Goal: Transaction & Acquisition: Purchase product/service

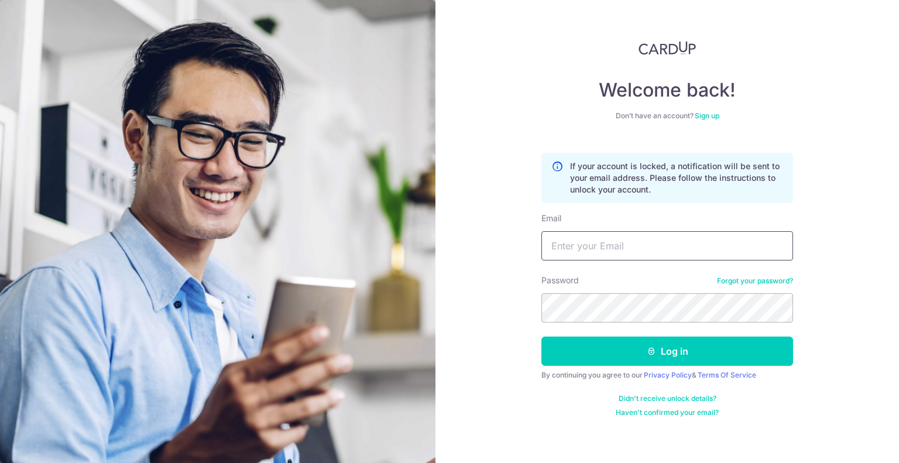
click at [592, 248] on input "Email" at bounding box center [668, 245] width 252 height 29
type input "lwcs95@ymail.com"
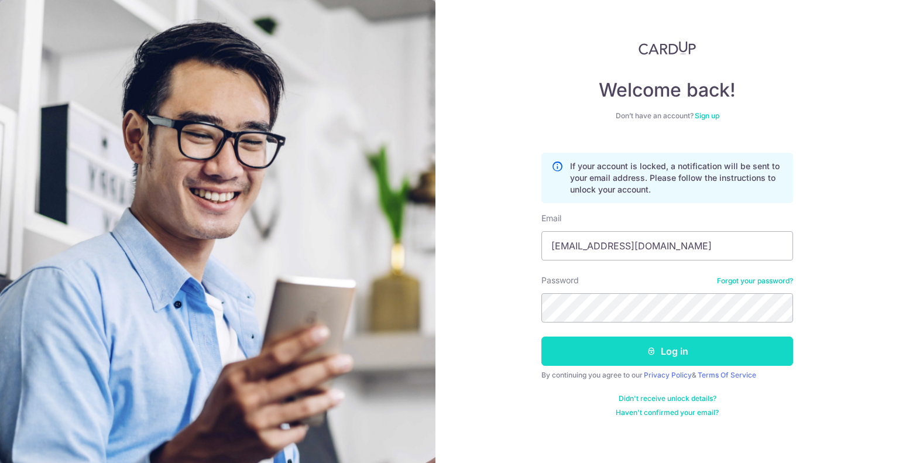
click at [600, 348] on button "Log in" at bounding box center [668, 351] width 252 height 29
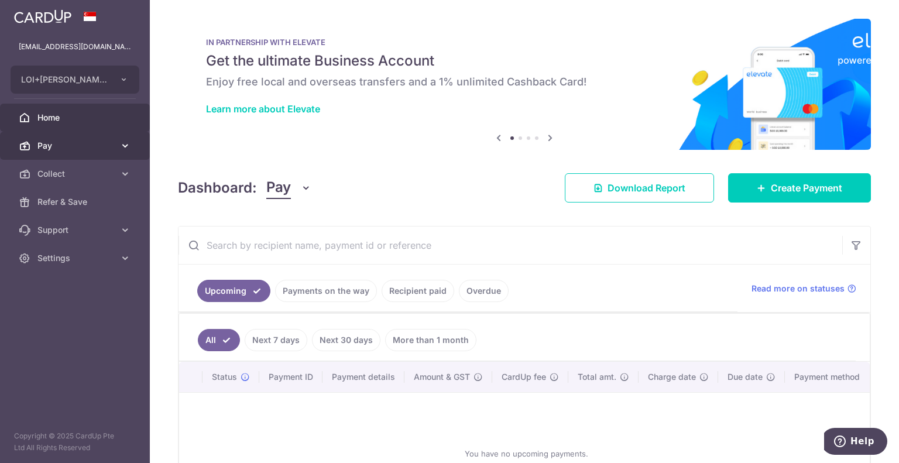
click at [36, 142] on link "Pay" at bounding box center [75, 146] width 150 height 28
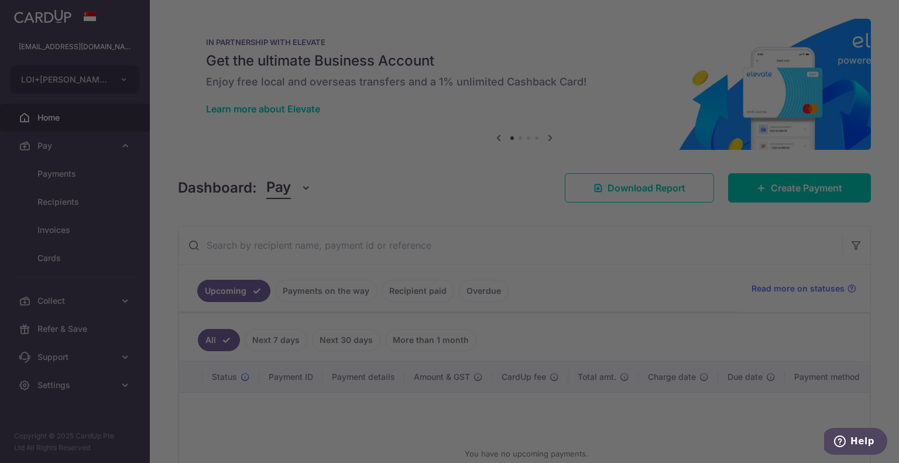
click at [70, 179] on div at bounding box center [454, 234] width 908 height 468
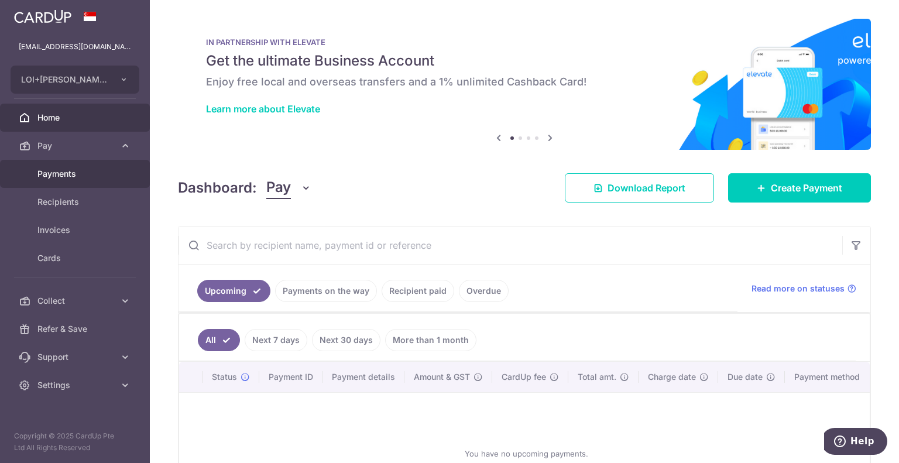
click at [70, 179] on span "Payments" at bounding box center [75, 174] width 77 height 12
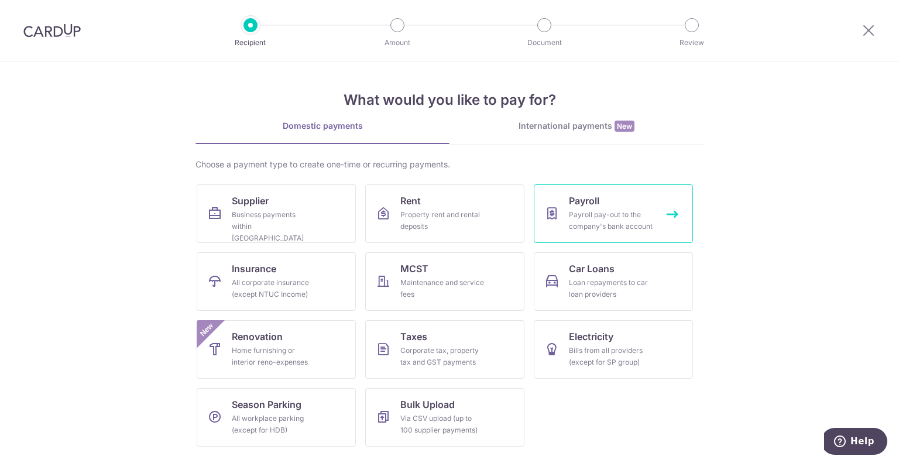
click at [576, 204] on span "Payroll" at bounding box center [584, 201] width 30 height 14
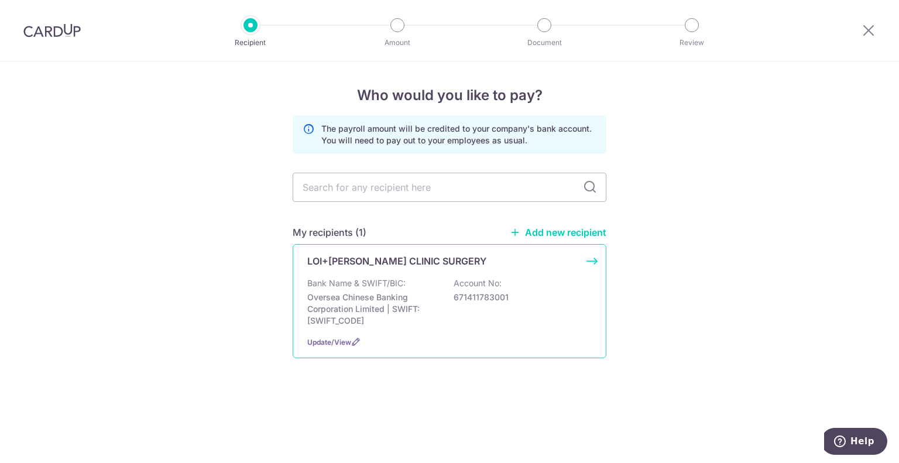
click at [410, 287] on div "Bank Name & SWIFT/BIC: Oversea Chinese Banking Corporation Limited | SWIFT: OCB…" at bounding box center [449, 302] width 285 height 49
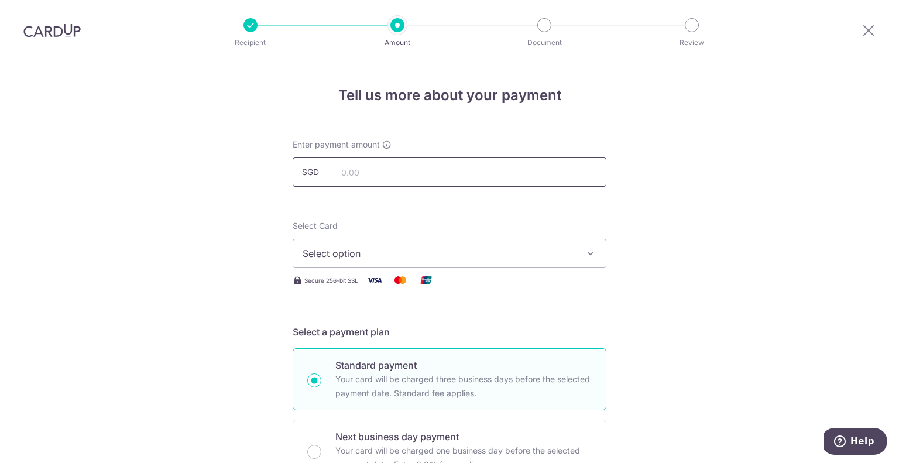
click at [432, 176] on input "text" at bounding box center [450, 172] width 314 height 29
type input "18,681.00"
click at [488, 262] on button "Select option" at bounding box center [450, 253] width 314 height 29
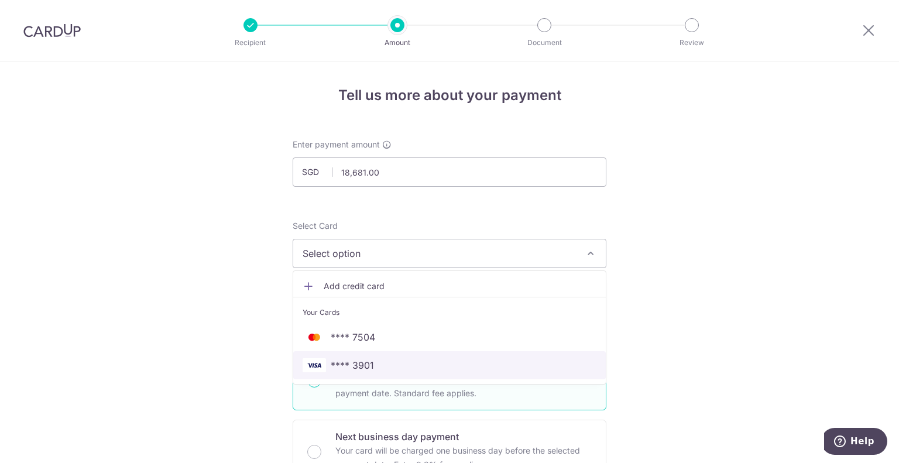
click at [385, 360] on span "**** 3901" at bounding box center [450, 365] width 294 height 14
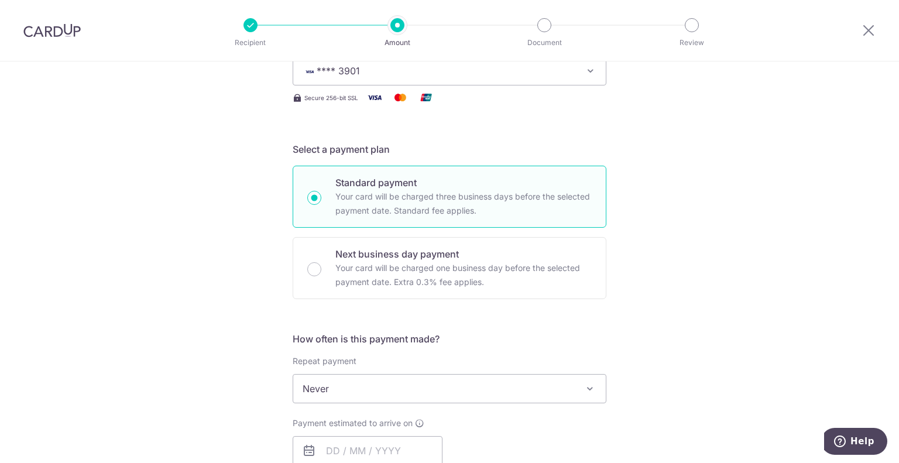
scroll to position [234, 0]
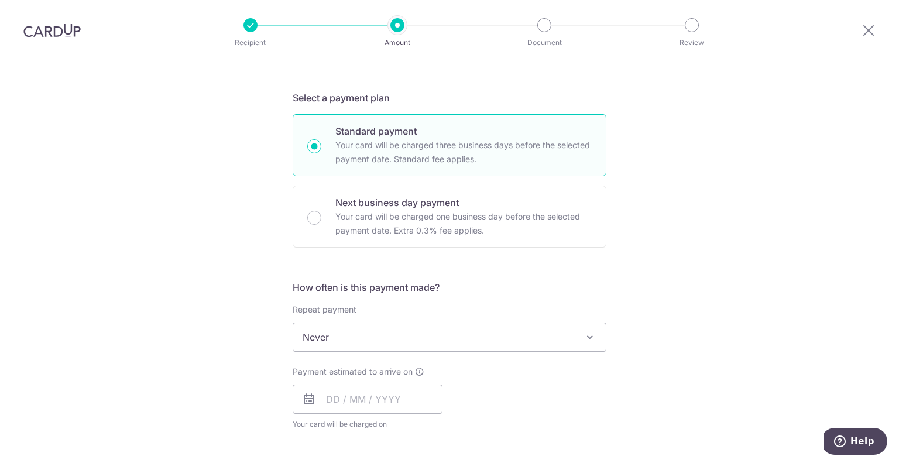
click at [518, 331] on span "Never" at bounding box center [449, 337] width 313 height 28
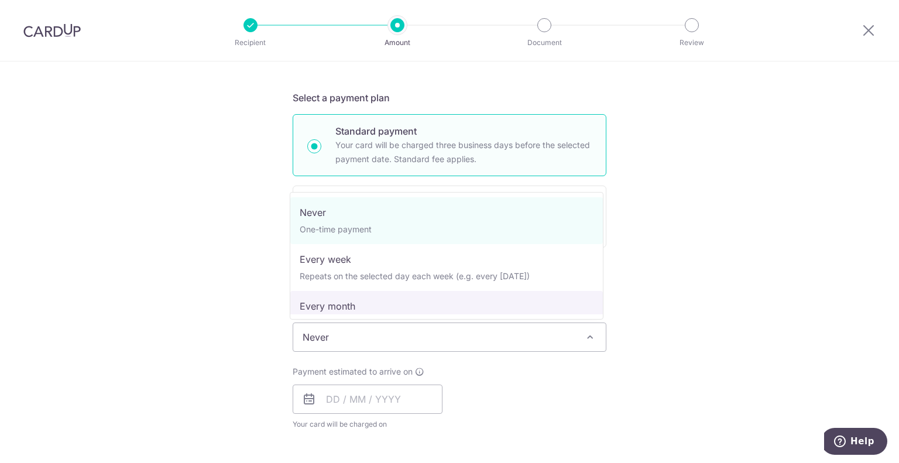
select select "3"
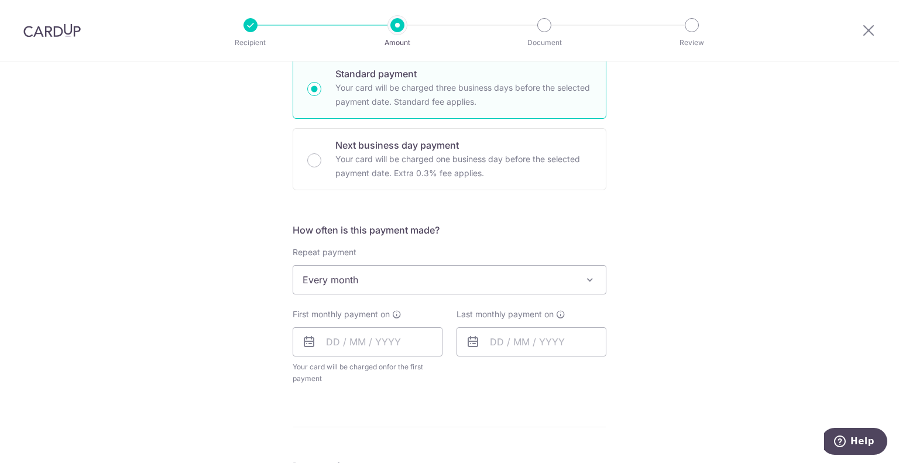
scroll to position [293, 0]
click at [345, 344] on input "text" at bounding box center [368, 340] width 150 height 29
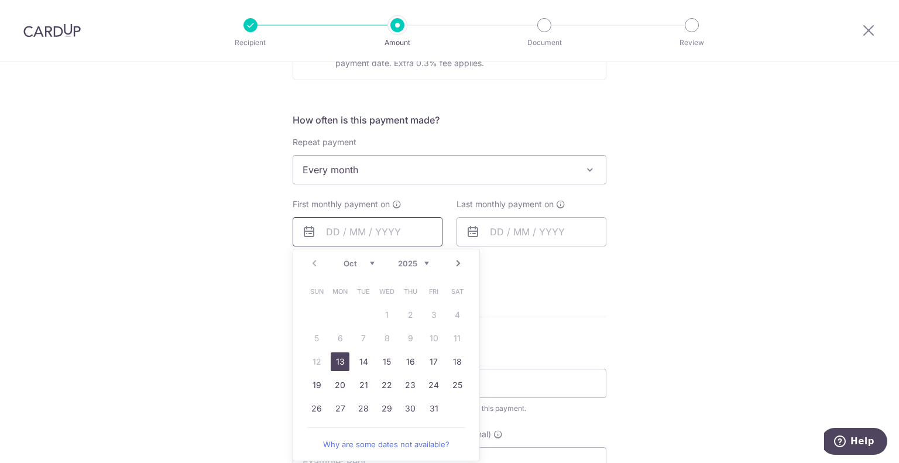
scroll to position [468, 0]
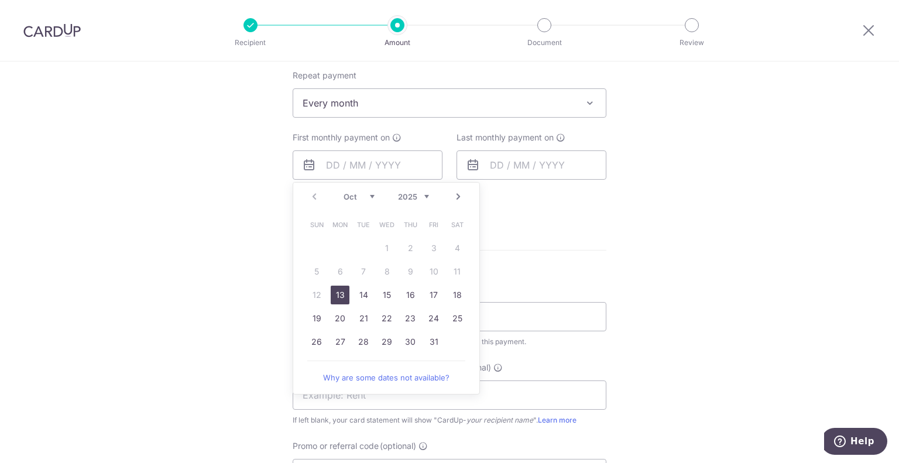
click at [336, 292] on link "13" at bounding box center [340, 295] width 19 height 19
type input "13/10/2025"
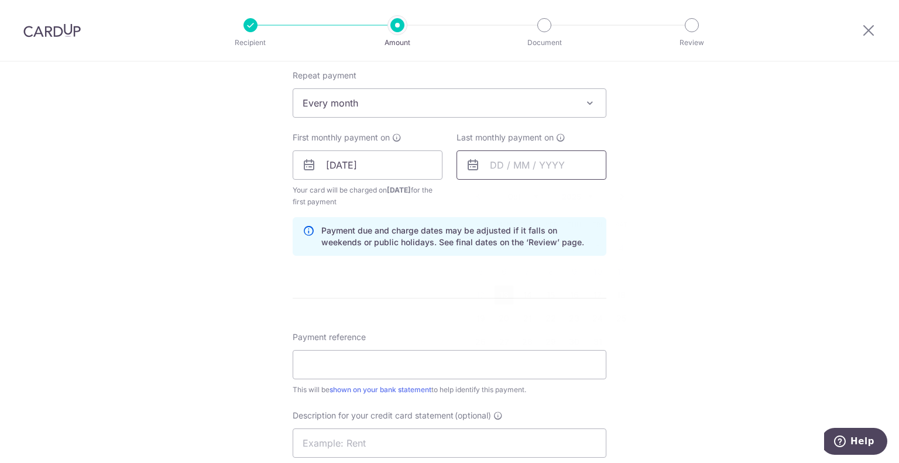
click at [550, 169] on input "text" at bounding box center [532, 164] width 150 height 29
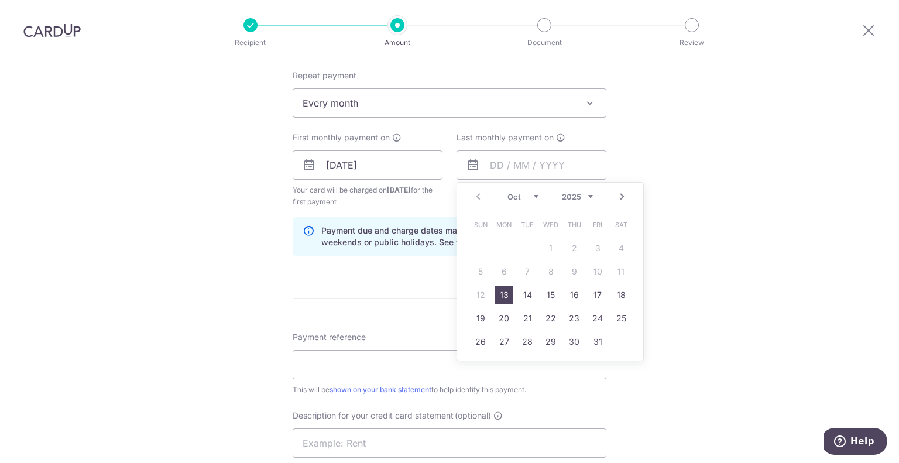
click at [586, 196] on select "2025 2026 2027 2028 2029 2030 2031 2032 2033 2034 2035" at bounding box center [577, 196] width 31 height 9
click at [603, 247] on link "1" at bounding box center [597, 248] width 19 height 19
type input "01/10/2027"
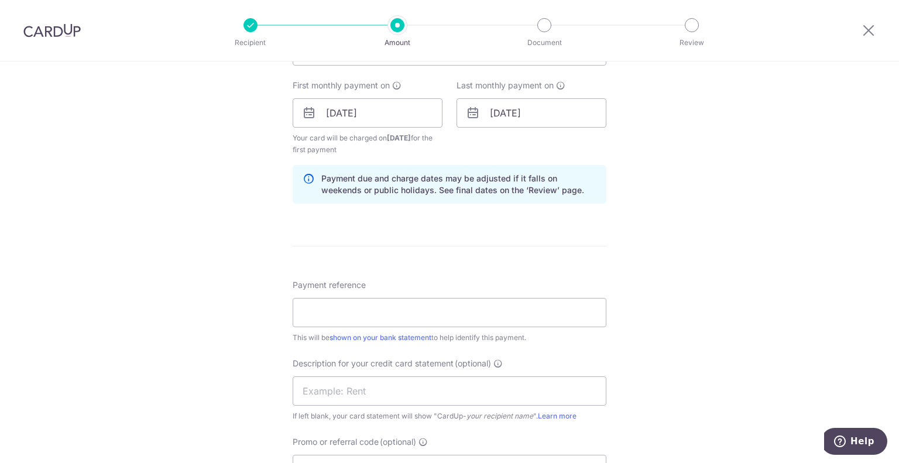
scroll to position [527, 0]
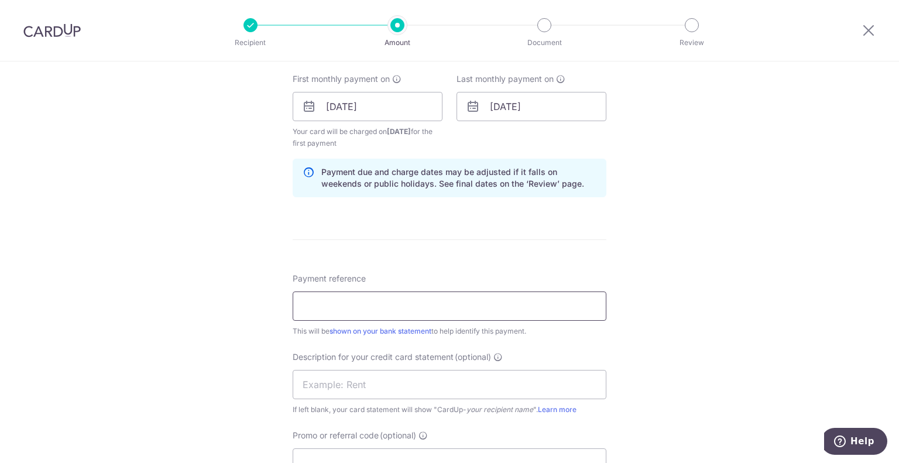
click at [388, 306] on input "Payment reference" at bounding box center [450, 306] width 314 height 29
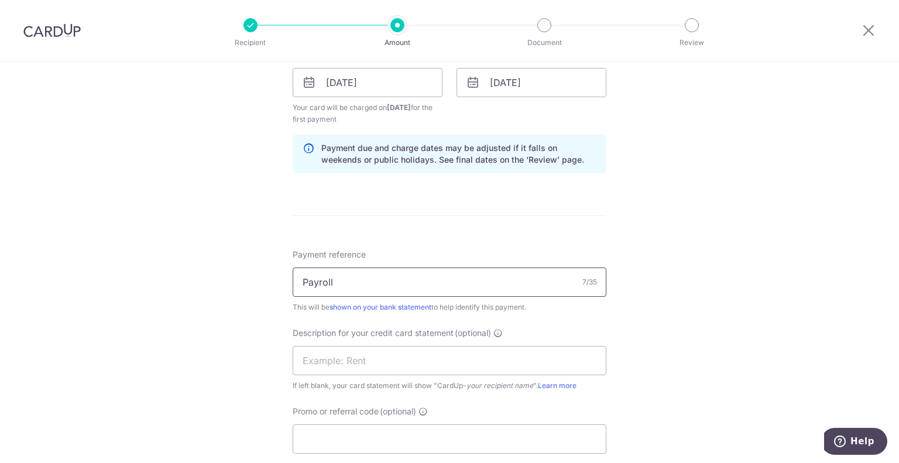
scroll to position [586, 0]
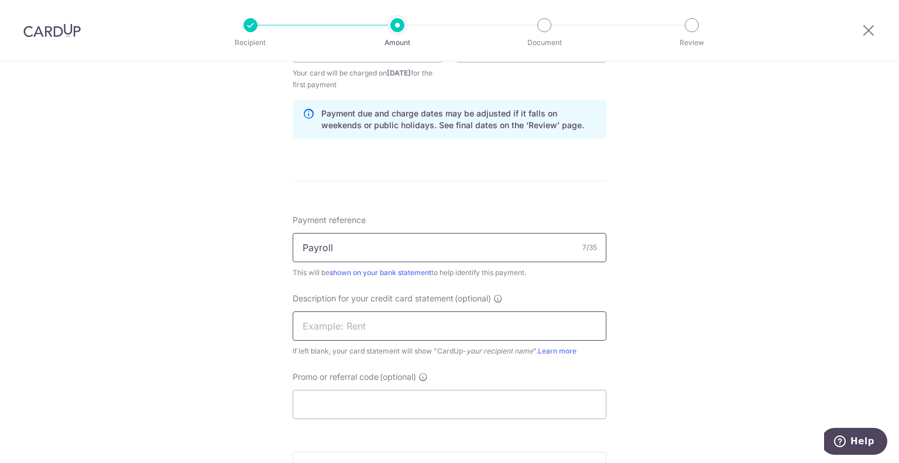
type input "Payroll"
click at [384, 325] on input "text" at bounding box center [450, 326] width 314 height 29
type input "Payroll"
click at [341, 393] on input "Promo or referral code (optional)" at bounding box center [450, 404] width 314 height 29
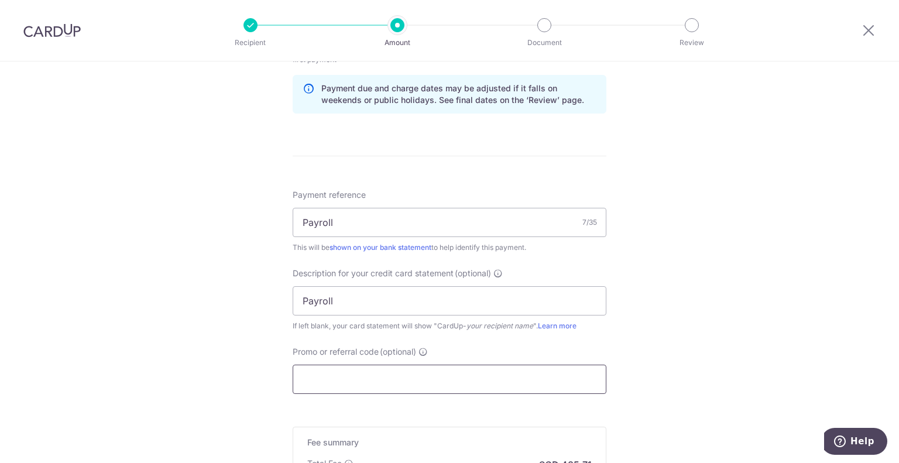
scroll to position [644, 0]
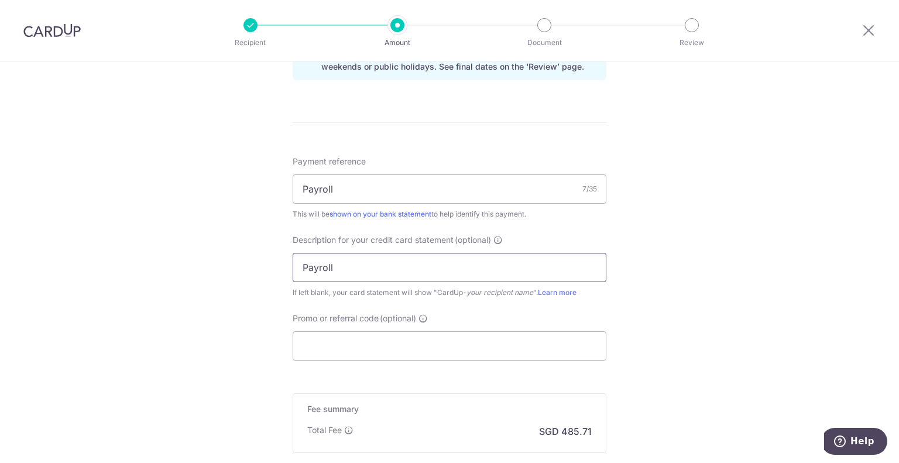
drag, startPoint x: 452, startPoint y: 269, endPoint x: 294, endPoint y: 269, distance: 158.1
click at [294, 269] on input "Payroll" at bounding box center [450, 267] width 314 height 29
click at [349, 269] on input "Payroll" at bounding box center [450, 267] width 314 height 29
paste input "BREC179"
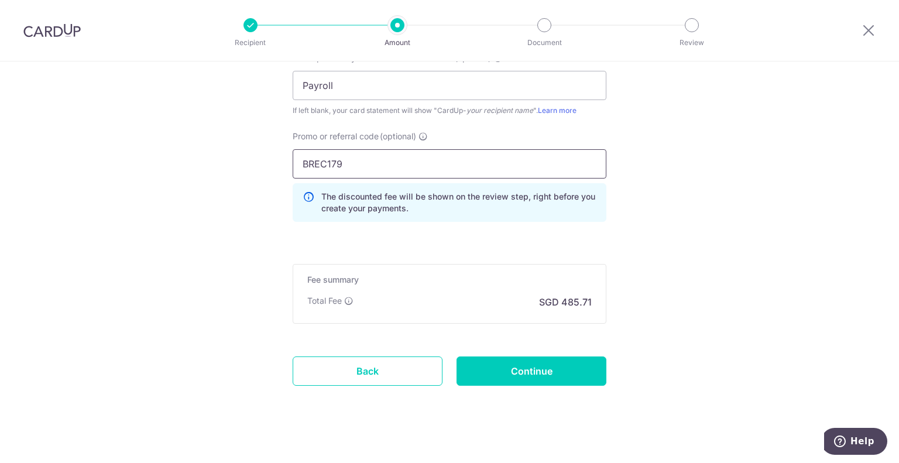
scroll to position [834, 0]
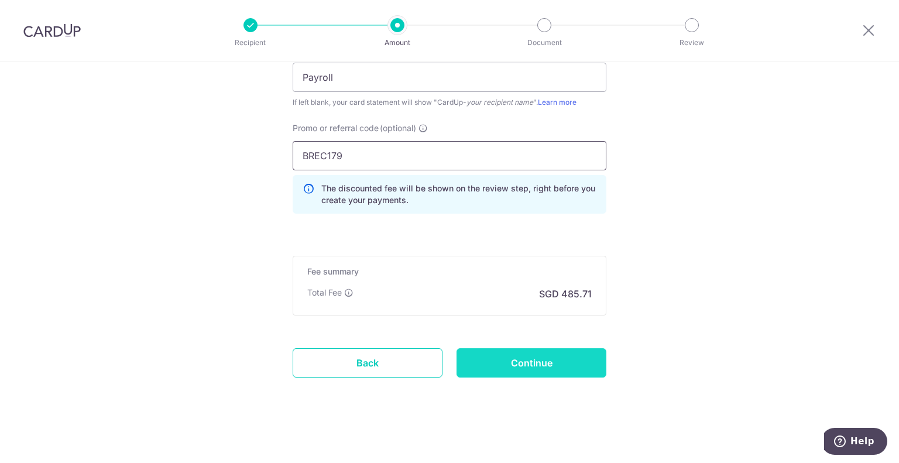
type input "BREC179"
click at [529, 358] on input "Continue" at bounding box center [532, 362] width 150 height 29
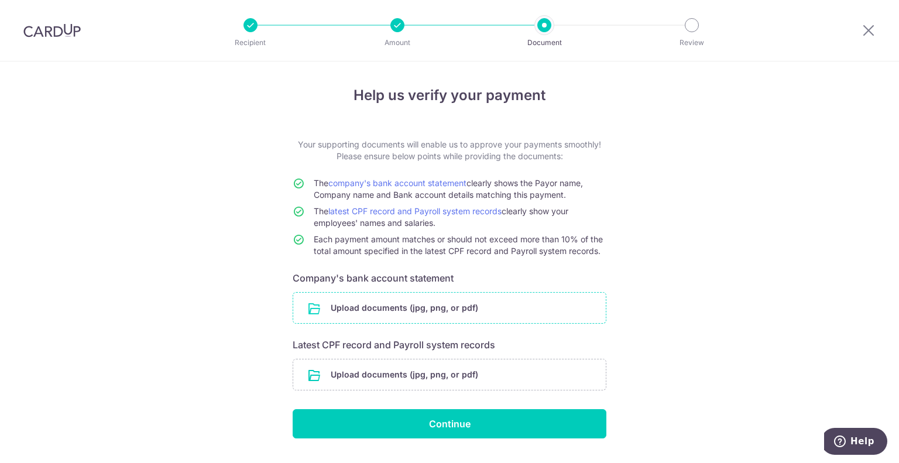
click at [406, 307] on input "file" at bounding box center [449, 308] width 313 height 30
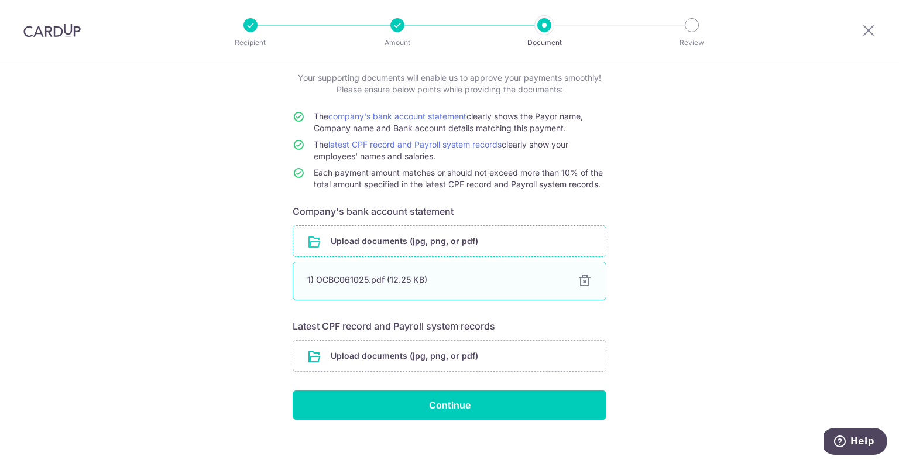
scroll to position [77, 0]
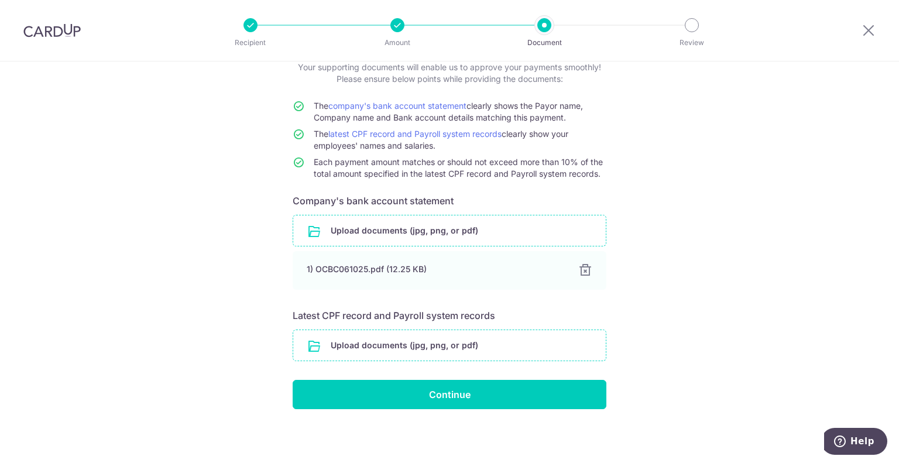
click at [399, 341] on input "file" at bounding box center [449, 345] width 313 height 30
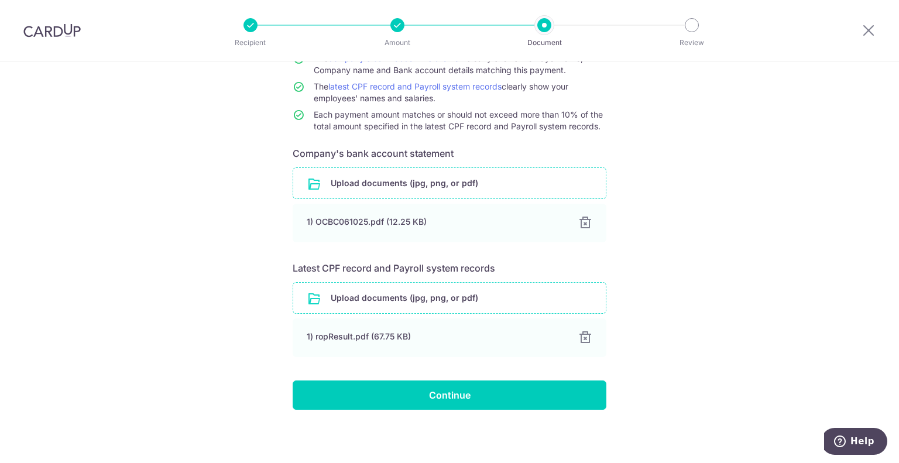
scroll to position [125, 0]
click at [423, 296] on input "file" at bounding box center [449, 297] width 313 height 30
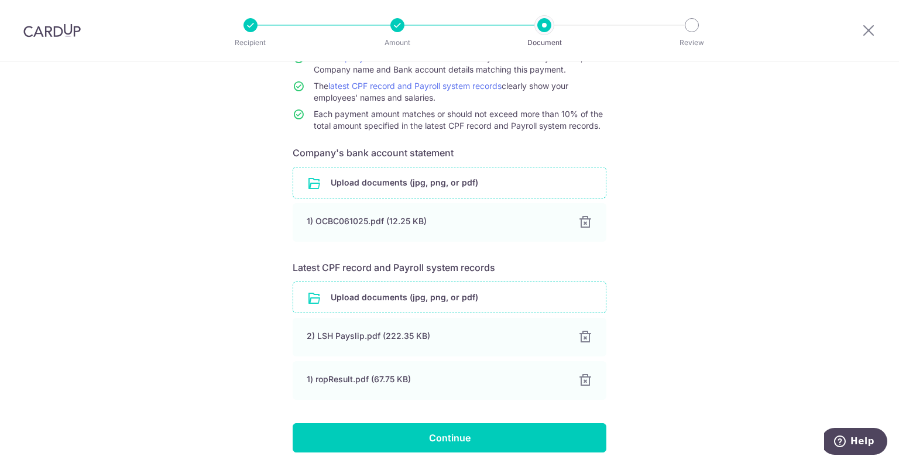
click at [467, 299] on input "file" at bounding box center [449, 297] width 313 height 30
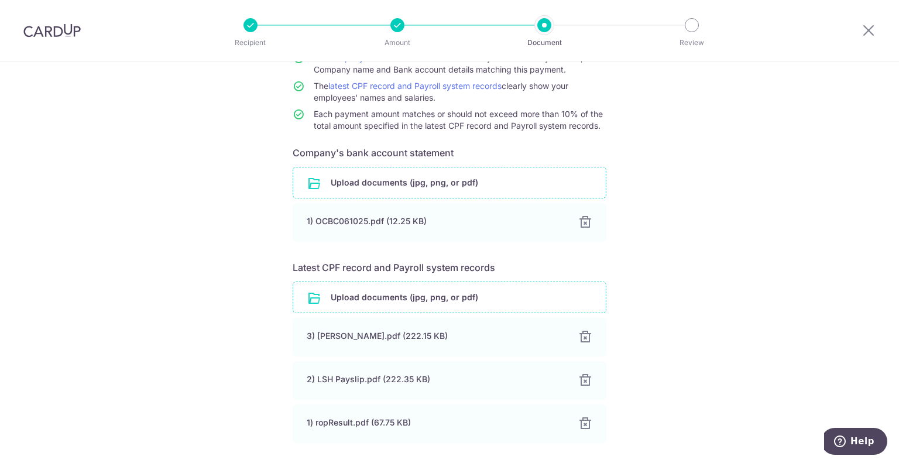
click at [375, 295] on input "file" at bounding box center [449, 297] width 313 height 30
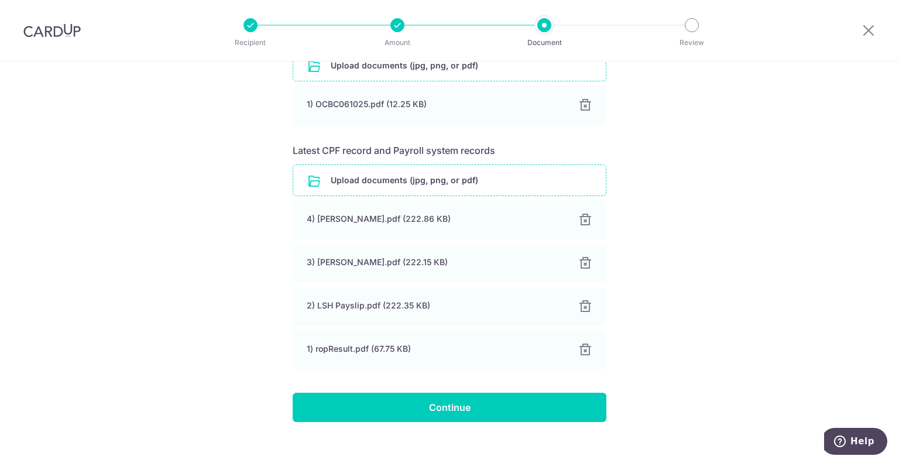
scroll to position [255, 0]
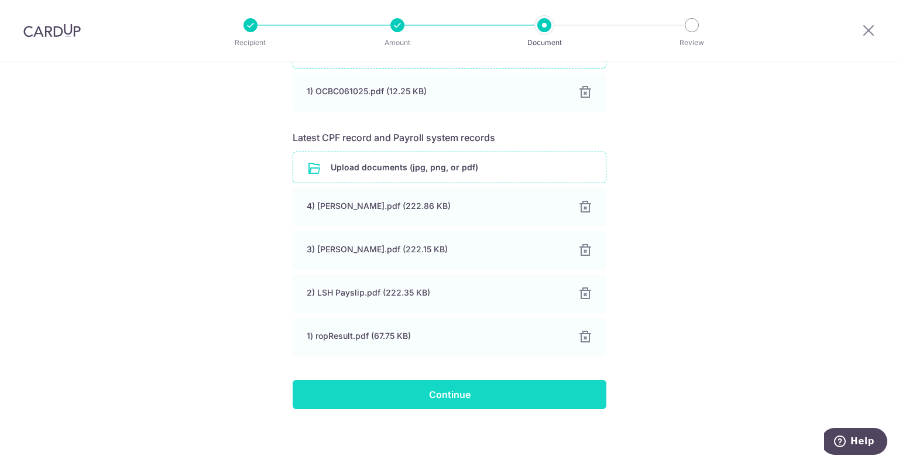
click at [452, 396] on input "Continue" at bounding box center [450, 394] width 314 height 29
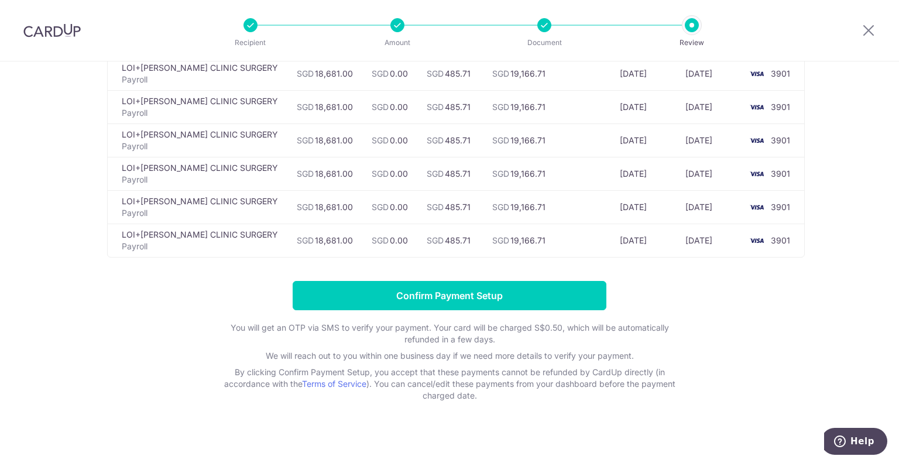
scroll to position [741, 0]
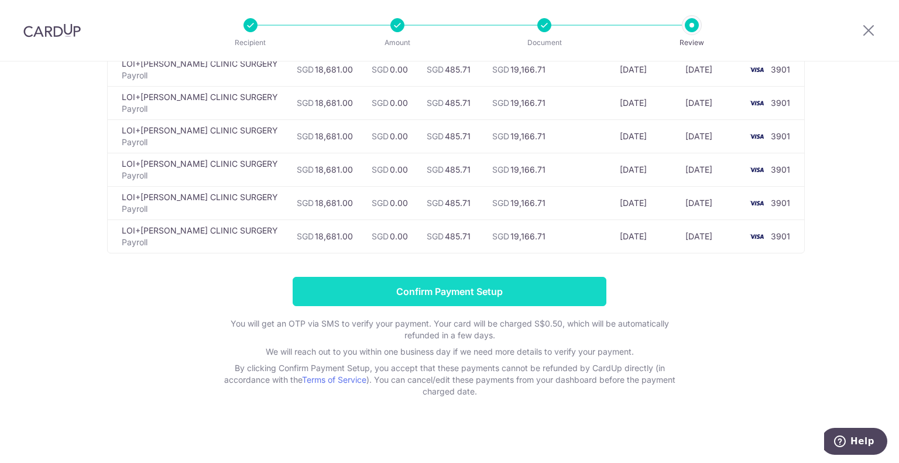
click at [488, 285] on input "Confirm Payment Setup" at bounding box center [450, 291] width 314 height 29
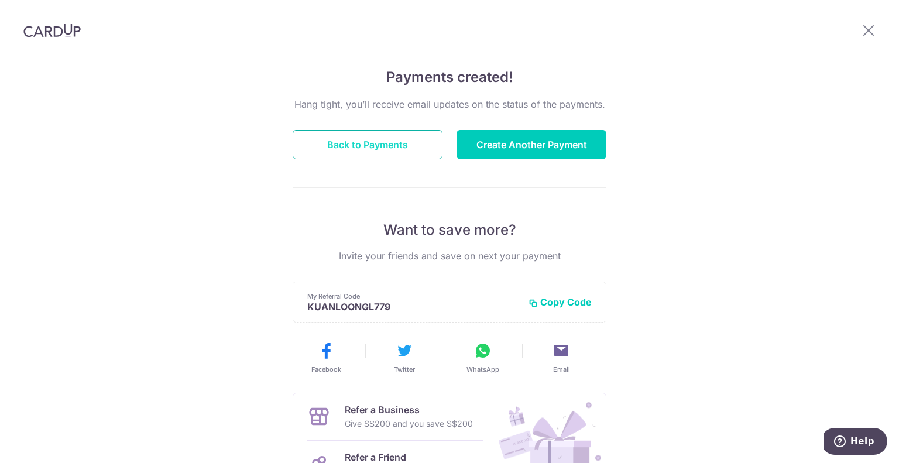
scroll to position [59, 0]
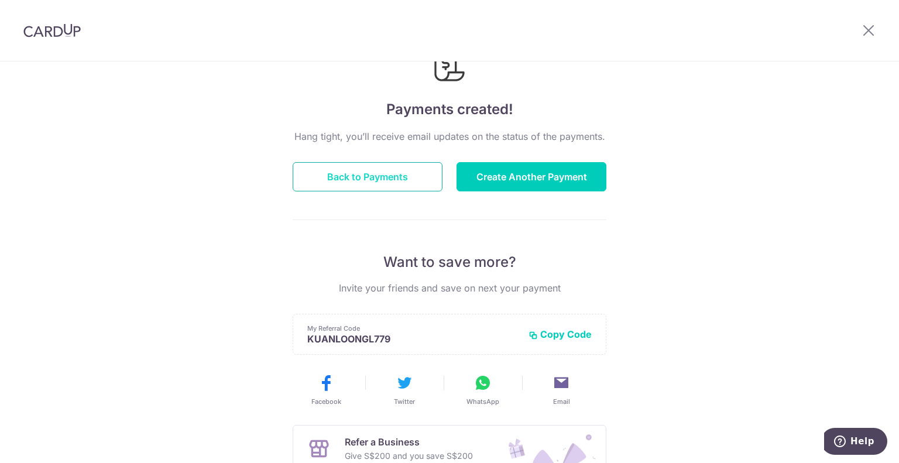
click at [347, 175] on button "Back to Payments" at bounding box center [368, 176] width 150 height 29
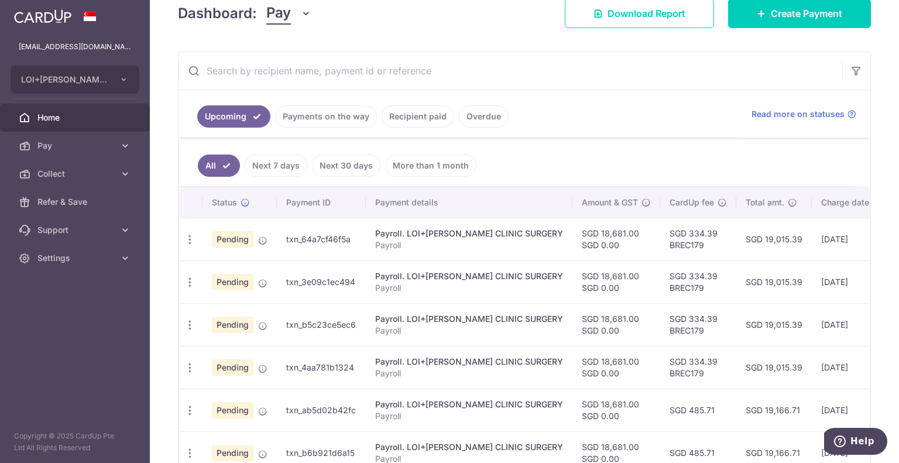
scroll to position [176, 0]
click at [189, 275] on icon "button" at bounding box center [190, 281] width 12 height 12
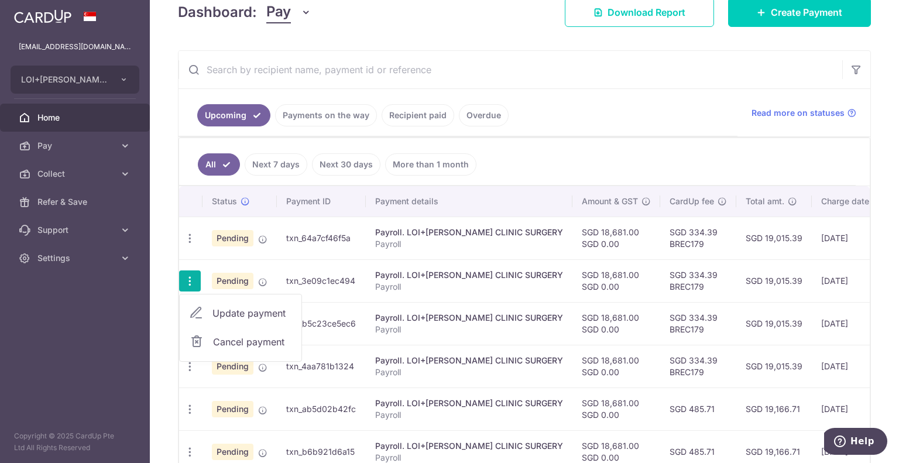
click at [238, 309] on span "Update payment" at bounding box center [253, 313] width 80 height 14
radio input "true"
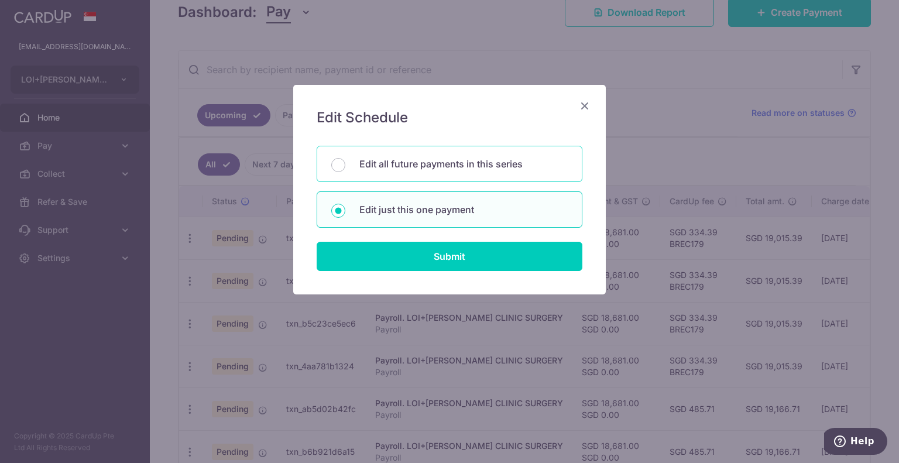
click at [355, 166] on div "Edit all future payments in this series" at bounding box center [450, 164] width 266 height 36
radio input "true"
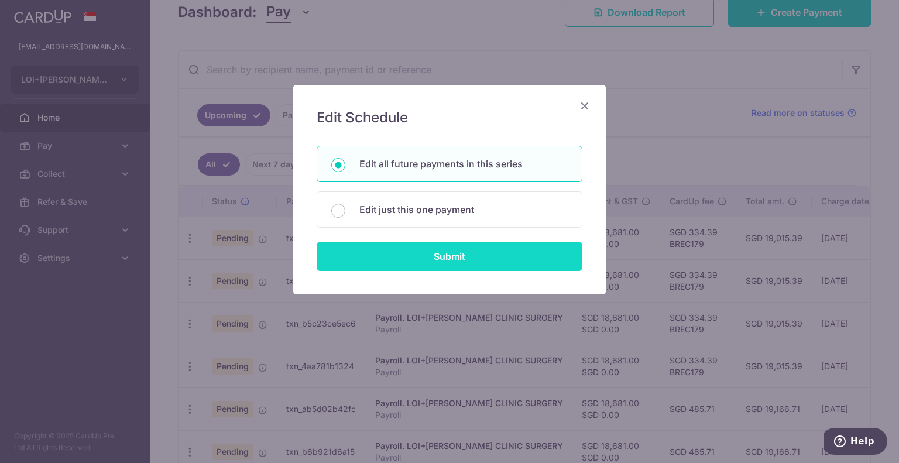
click at [423, 253] on input "Submit" at bounding box center [450, 256] width 266 height 29
radio input "true"
type input "18,681.00"
type input "Payroll"
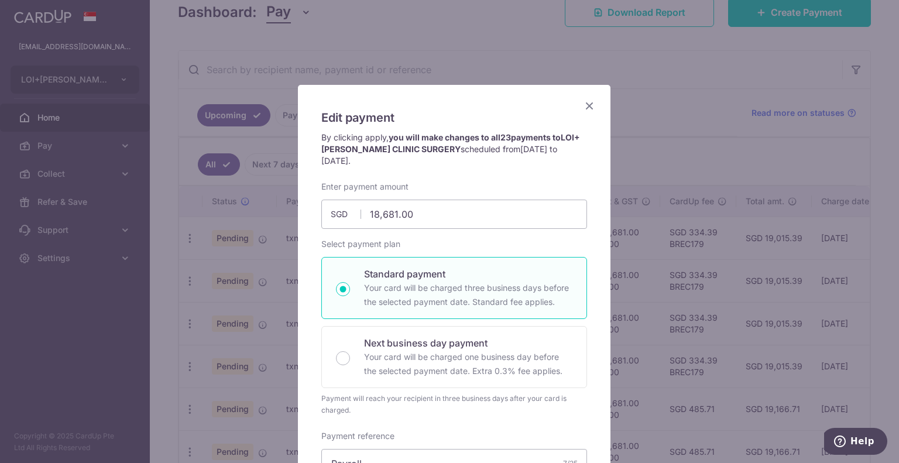
scroll to position [0, 0]
click at [585, 107] on icon "Close" at bounding box center [590, 105] width 14 height 15
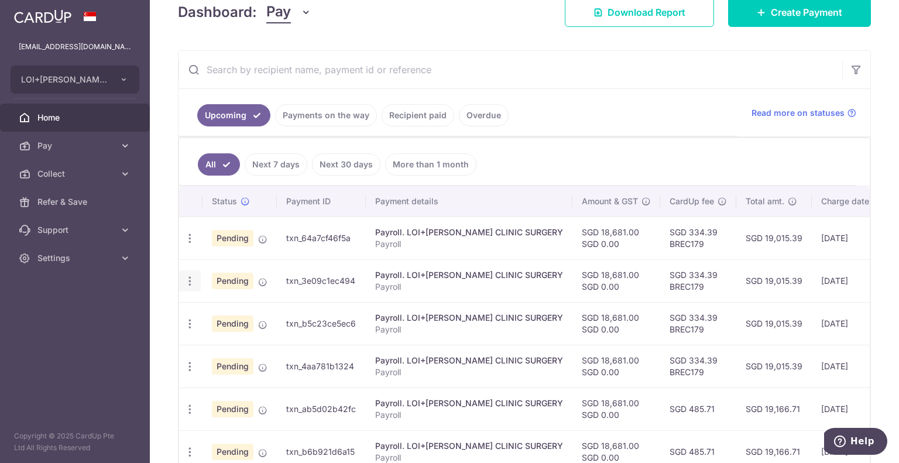
click at [193, 281] on icon "button" at bounding box center [190, 281] width 12 height 12
click at [227, 310] on span "Update payment" at bounding box center [253, 313] width 80 height 14
radio input "true"
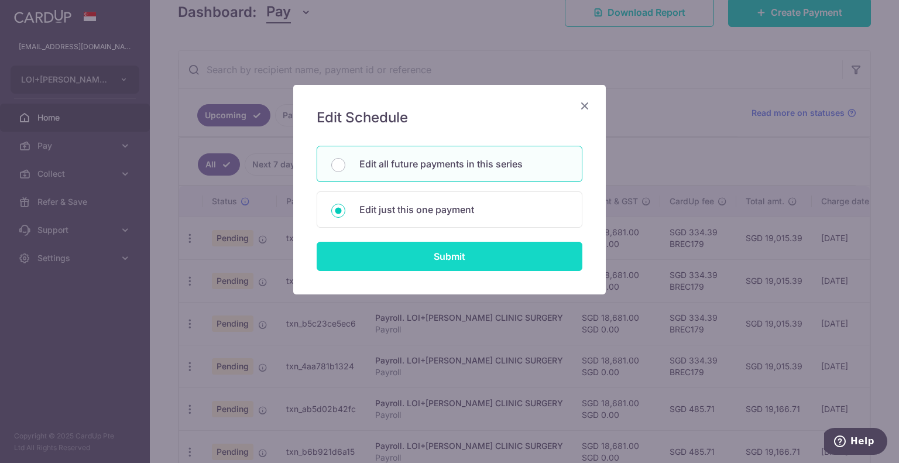
click at [384, 248] on input "Submit" at bounding box center [450, 256] width 266 height 29
radio input "true"
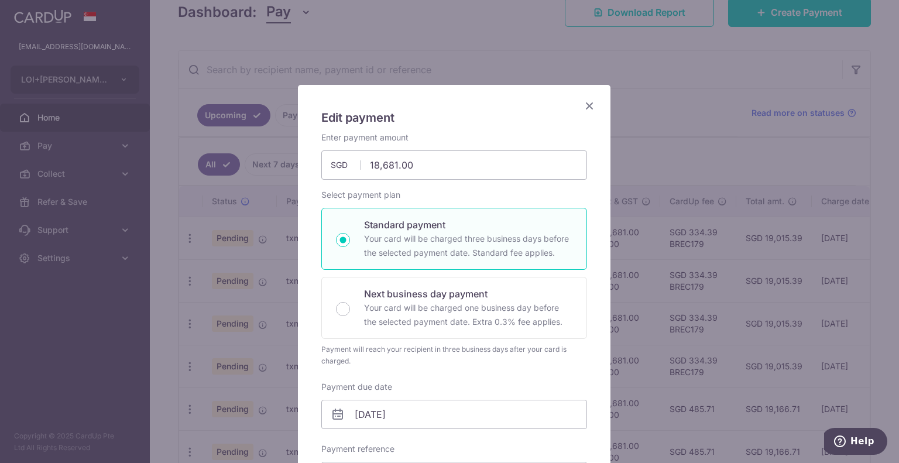
click at [587, 105] on icon "Close" at bounding box center [590, 105] width 14 height 15
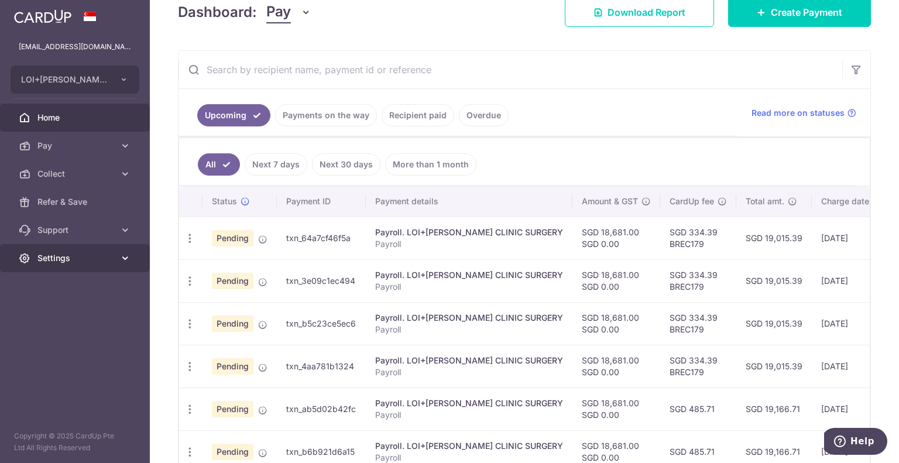
click at [56, 252] on span "Settings" at bounding box center [75, 258] width 77 height 12
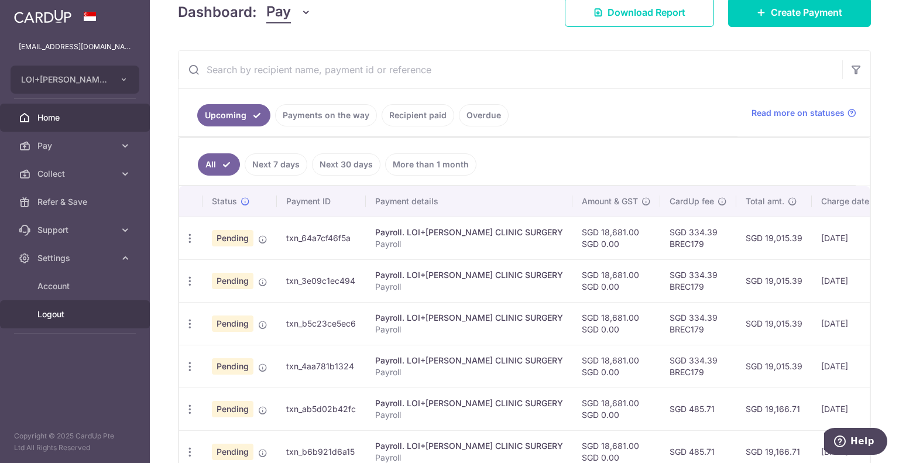
click at [45, 314] on span "Logout" at bounding box center [75, 315] width 77 height 12
